Goal: Task Accomplishment & Management: Manage account settings

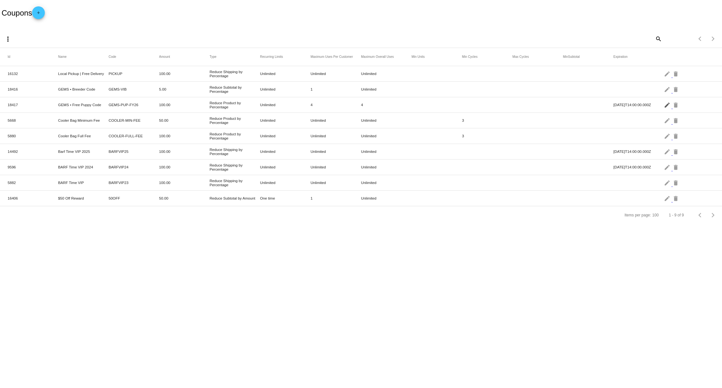
click at [665, 104] on mat-icon "edit" at bounding box center [668, 105] width 8 height 10
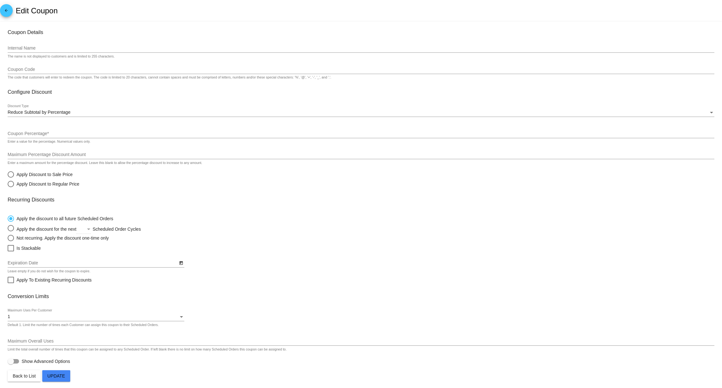
type input "GEMS • Free Puppy Code"
type input "GEMS-PUP-FY26"
type input "100"
type input "[Product] Canine Country • Puppy BARF • Full Box (x10 Portions)"
checkbox input "true"
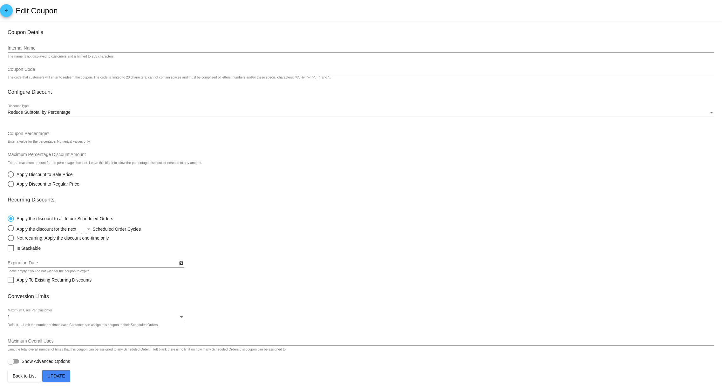
type input "6/30/2026"
type input "4"
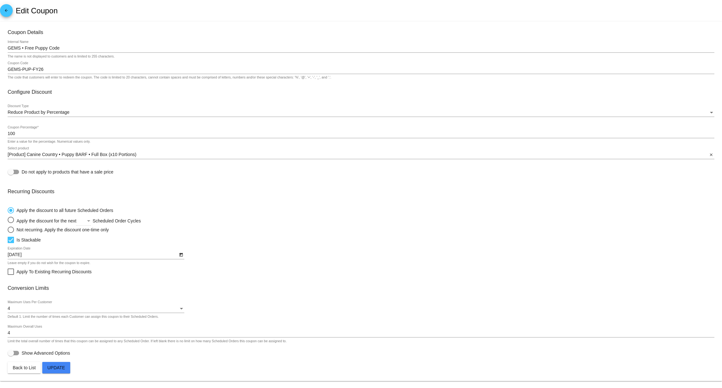
click at [57, 370] on span "Update" at bounding box center [56, 367] width 18 height 5
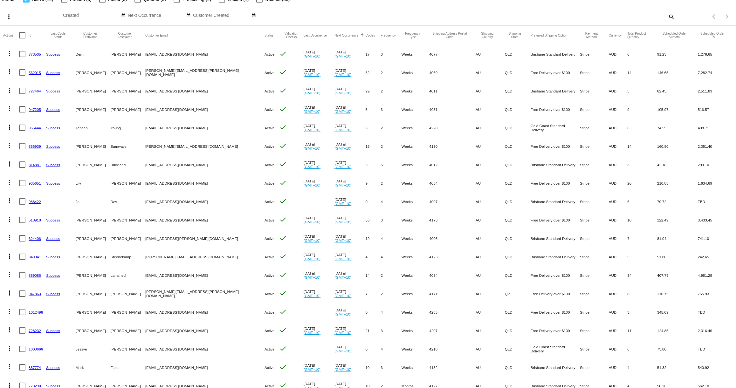
scroll to position [35, 0]
click at [32, 311] on link "1012496" at bounding box center [36, 311] width 14 height 4
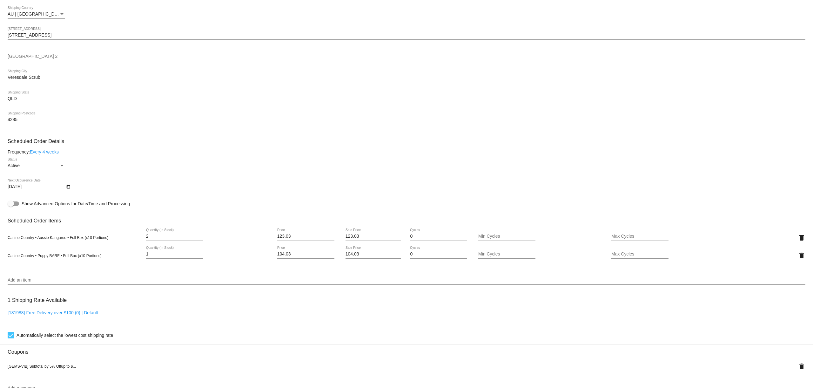
scroll to position [259, 0]
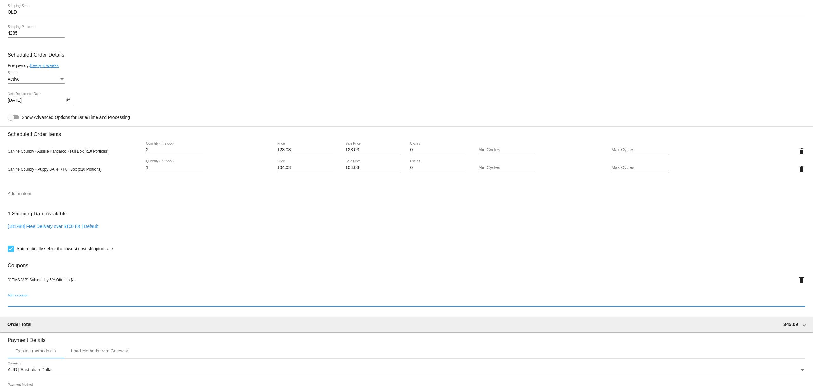
click at [41, 304] on input "Add a coupon" at bounding box center [407, 301] width 798 height 5
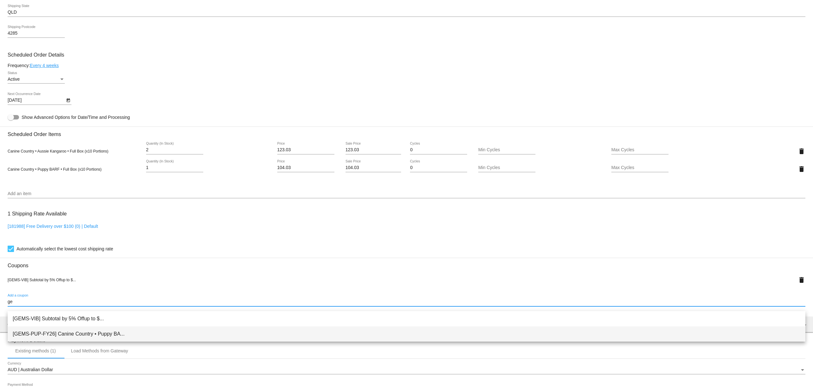
type input "ge"
click at [58, 333] on span "[GEMS-PUP-FY26] Canine Country • Puppy BA..." at bounding box center [407, 333] width 788 height 15
